Goal: Task Accomplishment & Management: Manage account settings

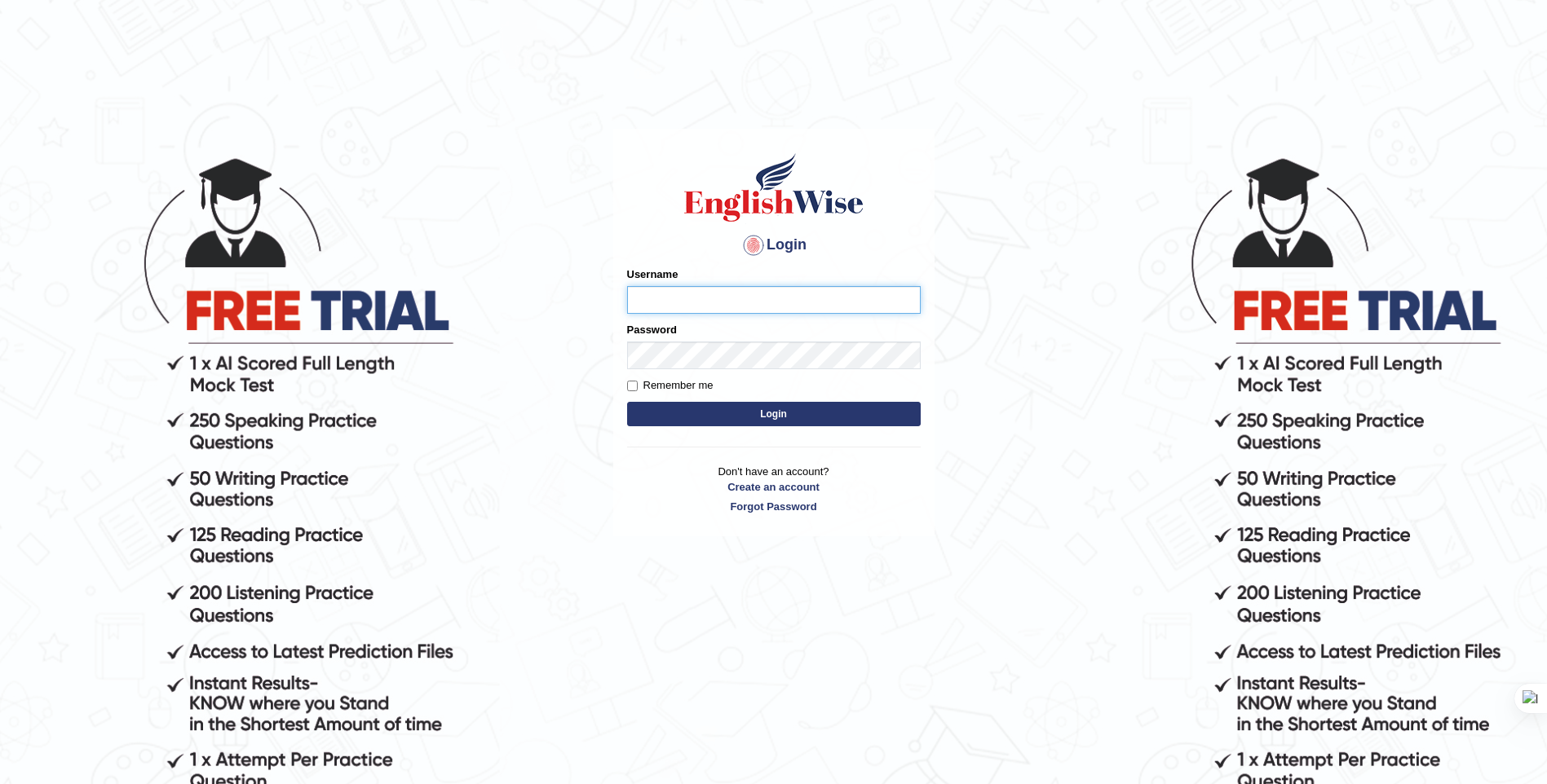
type input "zorbaenglish"
click at [523, 38] on html "Login Please fix the following errors: Username zorbaenglish Password Remember …" at bounding box center [773, 392] width 1547 height 784
